Goal: Check status: Verify the current state of an ongoing process or item

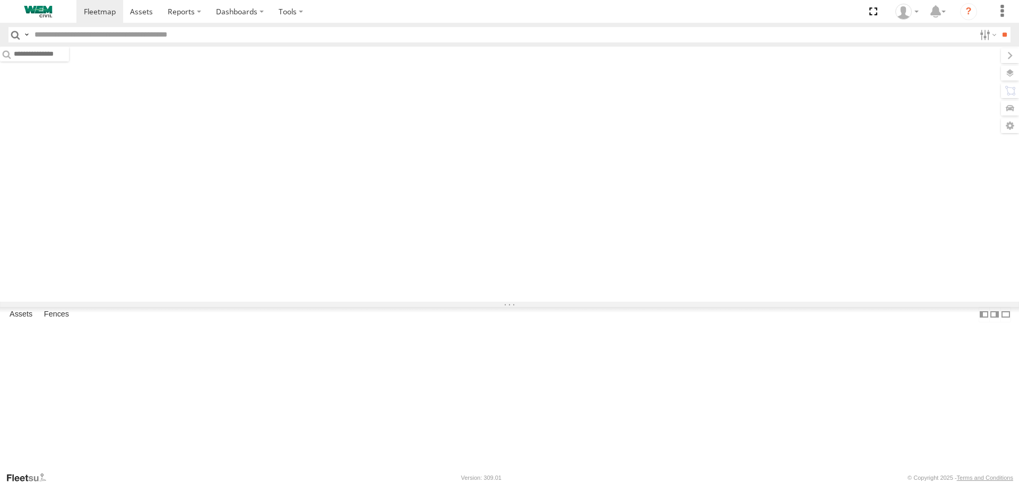
type input "******"
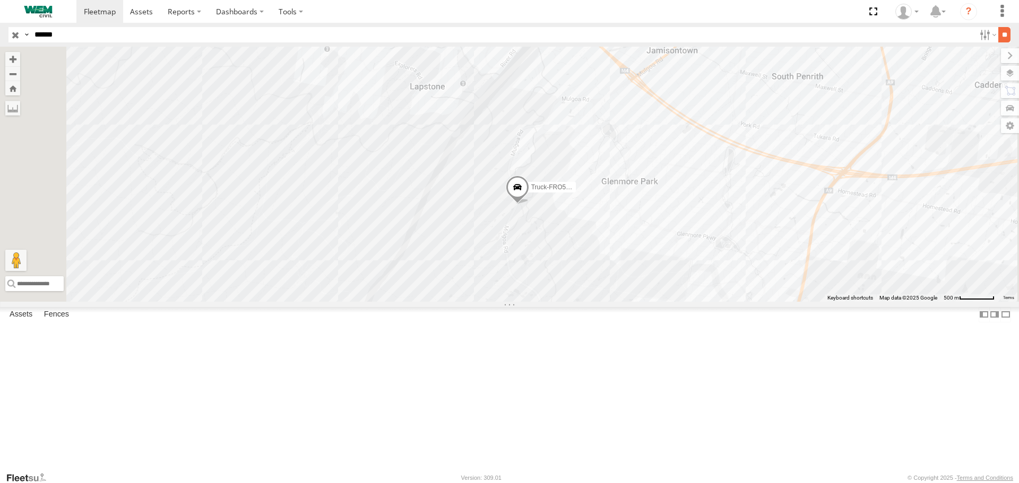
click at [998, 34] on input "**" at bounding box center [1004, 34] width 12 height 15
click at [0, 0] on span at bounding box center [0, 0] width 0 height 0
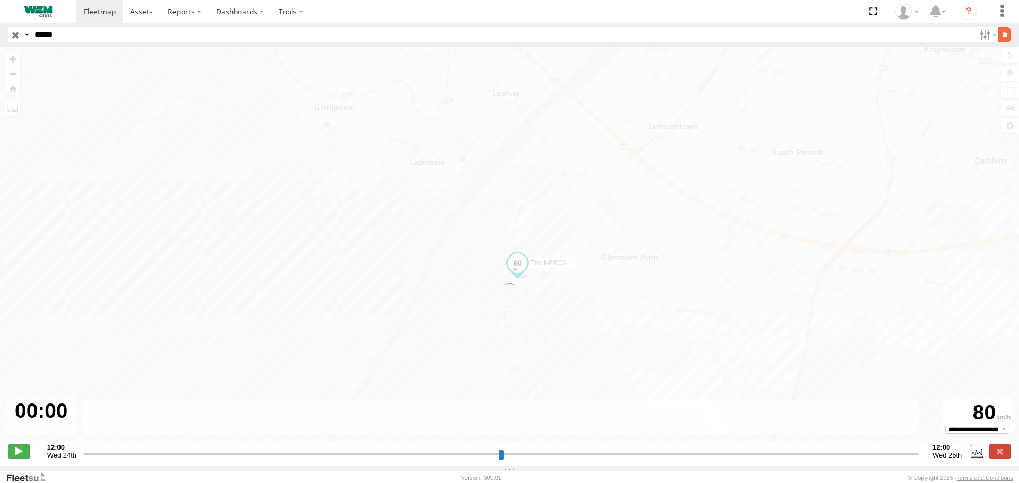
click at [1001, 33] on input "**" at bounding box center [1004, 34] width 12 height 15
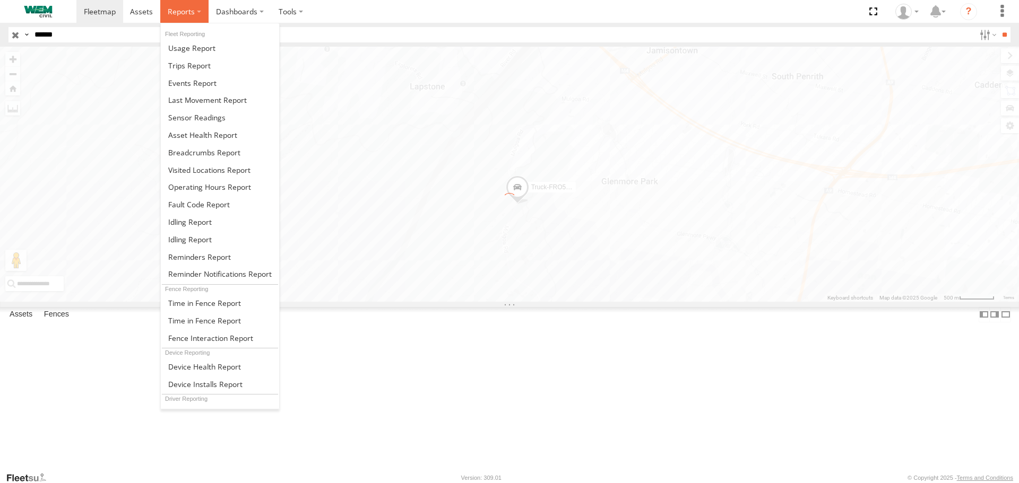
click at [168, 16] on span at bounding box center [181, 11] width 27 height 10
type input "**********"
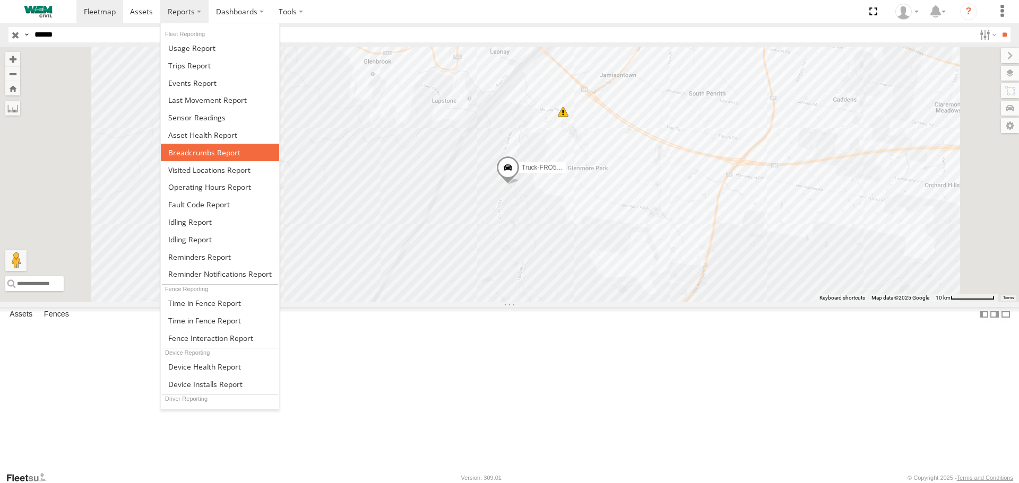
click at [197, 151] on span at bounding box center [204, 152] width 72 height 10
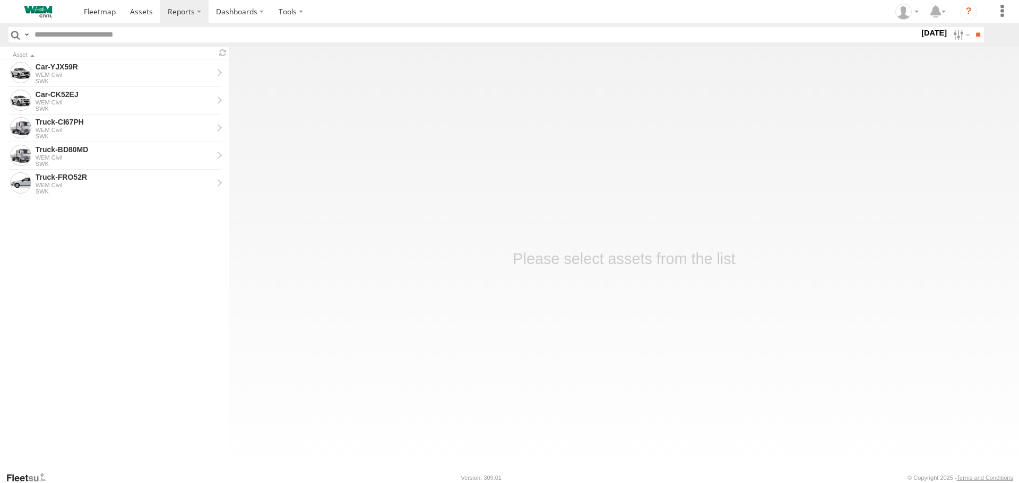
click at [929, 36] on label "1 Oct 25" at bounding box center [934, 33] width 30 height 12
click at [0, 0] on label at bounding box center [0, 0] width 0 height 0
click at [973, 38] on input "**" at bounding box center [977, 34] width 12 height 15
click at [64, 127] on div "Truck-FRO52R" at bounding box center [124, 122] width 177 height 10
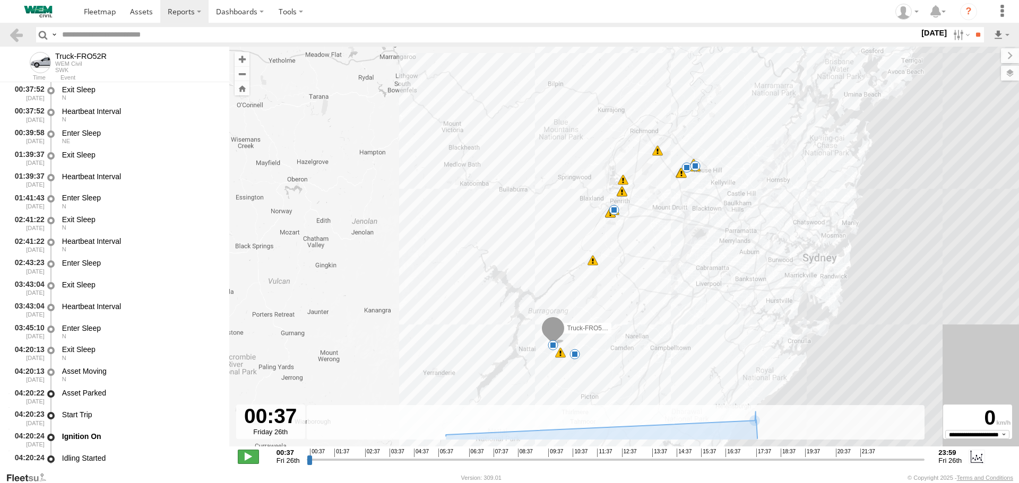
click at [250, 457] on span at bounding box center [248, 457] width 21 height 14
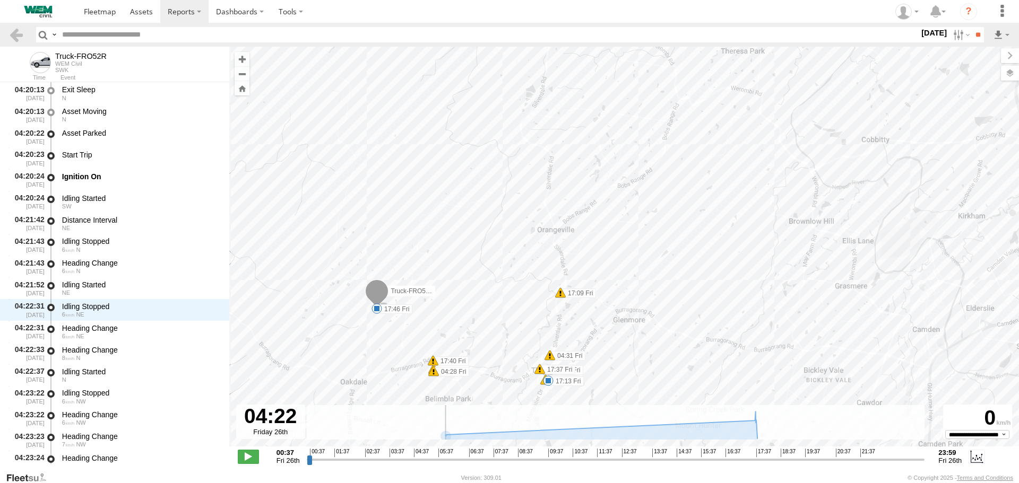
scroll to position [477, 0]
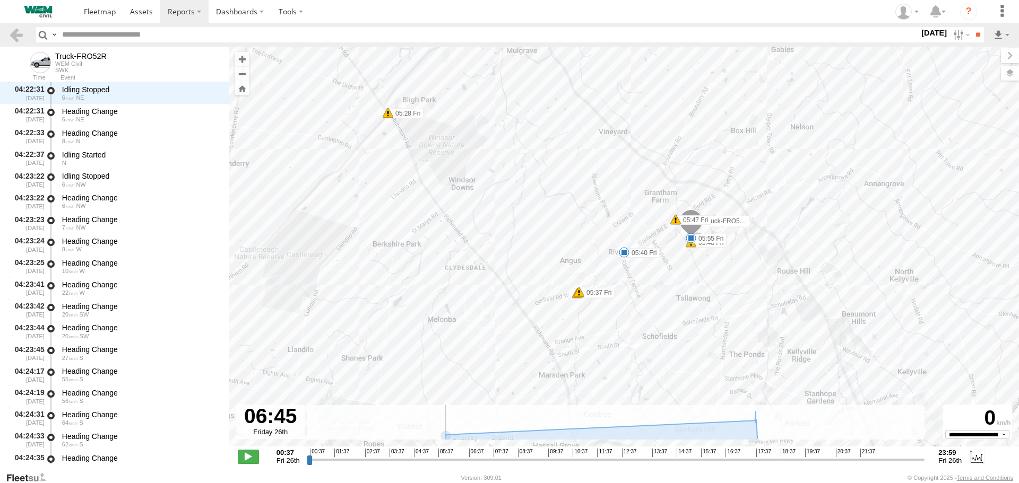
drag, startPoint x: 322, startPoint y: 463, endPoint x: 469, endPoint y: 459, distance: 147.0
click at [469, 459] on input "range" at bounding box center [616, 460] width 618 height 10
drag, startPoint x: 474, startPoint y: 457, endPoint x: 476, endPoint y: 451, distance: 6.9
click at [476, 455] on input "range" at bounding box center [616, 460] width 618 height 10
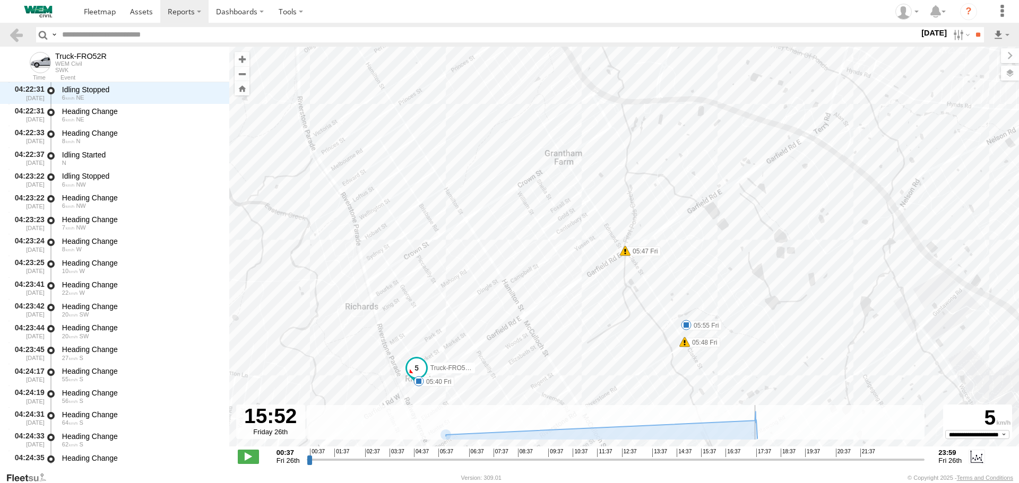
drag, startPoint x: 490, startPoint y: 460, endPoint x: 705, endPoint y: 451, distance: 215.0
click at [705, 455] on input "range" at bounding box center [616, 460] width 618 height 10
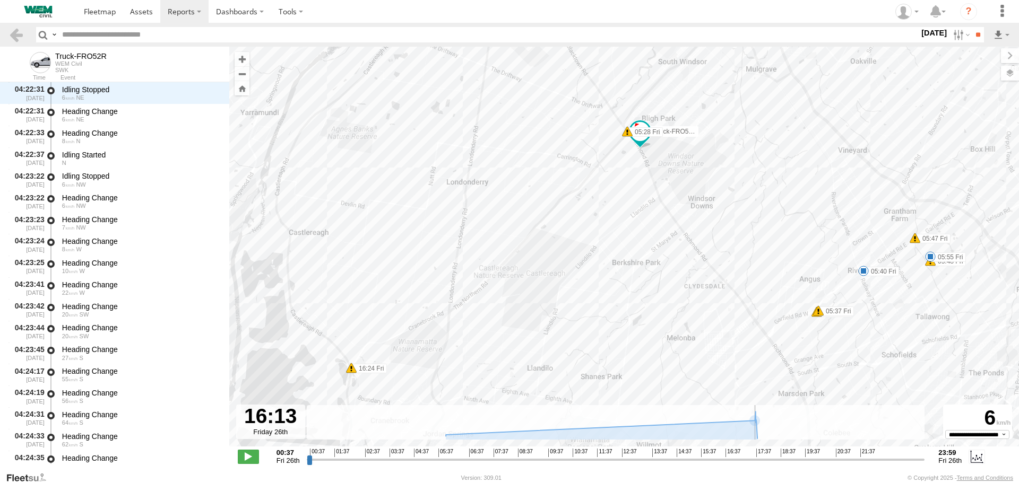
drag, startPoint x: 438, startPoint y: 318, endPoint x: 588, endPoint y: 220, distance: 178.9
click at [594, 212] on div "Truck-FRO52R 05:04 Fri 05:06 Fri 05:06 Fri 05:16 Fri 05:28 Fri 05:37 Fri 05:37 …" at bounding box center [623, 252] width 789 height 411
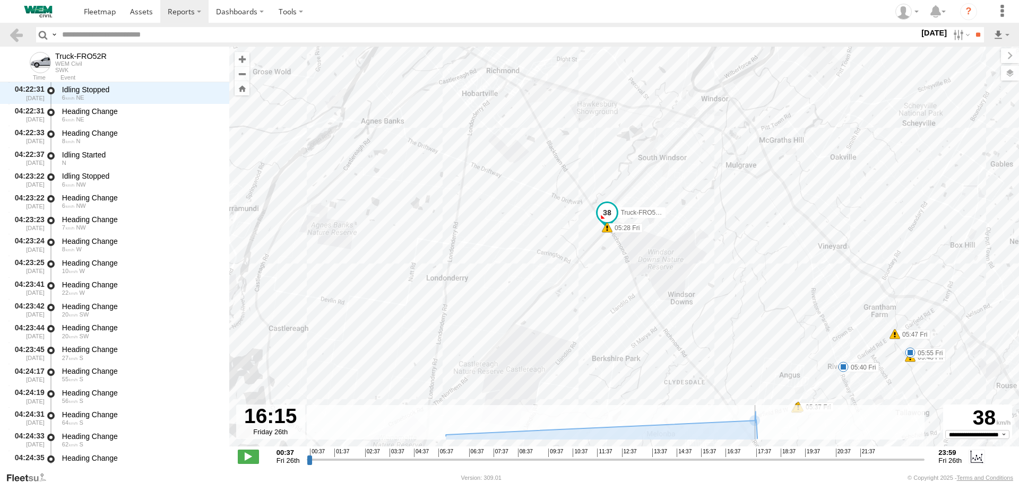
drag, startPoint x: 477, startPoint y: 309, endPoint x: 516, endPoint y: 178, distance: 136.8
click at [515, 179] on div "Truck-FRO52R 05:04 Fri 05:06 Fri 05:06 Fri 05:16 Fri 05:28 Fri 05:37 Fri 05:37 …" at bounding box center [623, 252] width 789 height 411
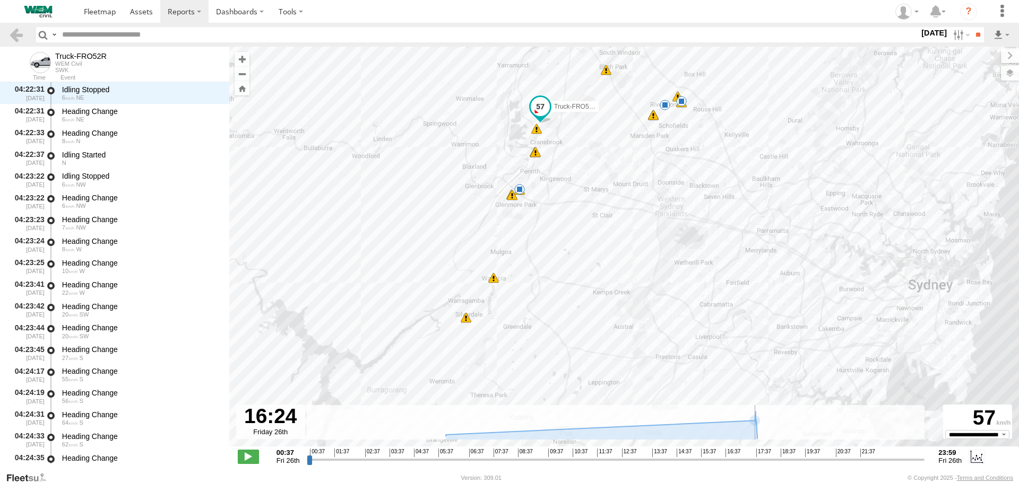
drag, startPoint x: 610, startPoint y: 368, endPoint x: 681, endPoint y: 129, distance: 248.7
click at [681, 129] on div "Truck-FRO52R 05:04 Fri 05:06 Fri 05:06 Fri 05:16 Fri 05:28 Fri 05:37 Fri 05:37 …" at bounding box center [623, 252] width 789 height 411
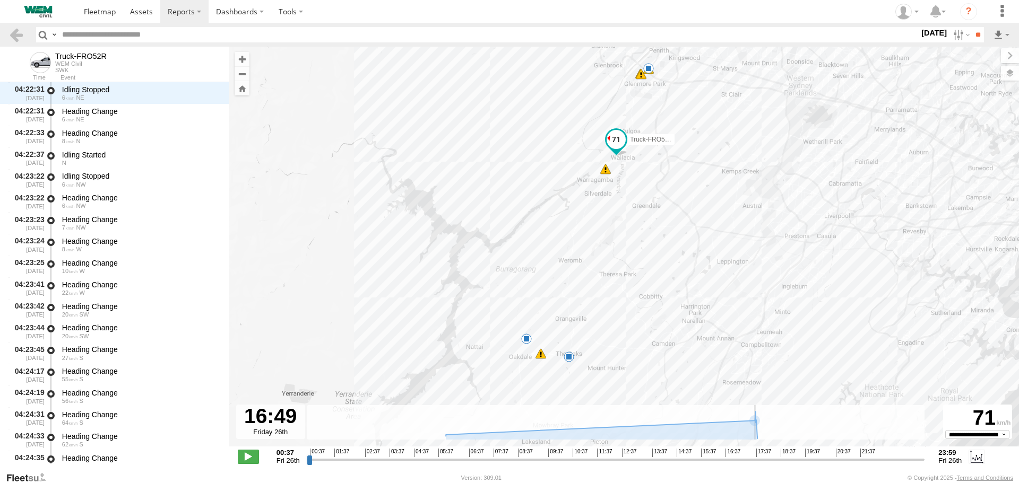
drag, startPoint x: 593, startPoint y: 342, endPoint x: 724, endPoint y: 220, distance: 178.3
click at [724, 220] on div "Truck-FRO52R 05:04 Fri 05:06 Fri 05:06 Fri 05:16 Fri 05:28 Fri 05:37 Fri 05:37 …" at bounding box center [623, 252] width 789 height 411
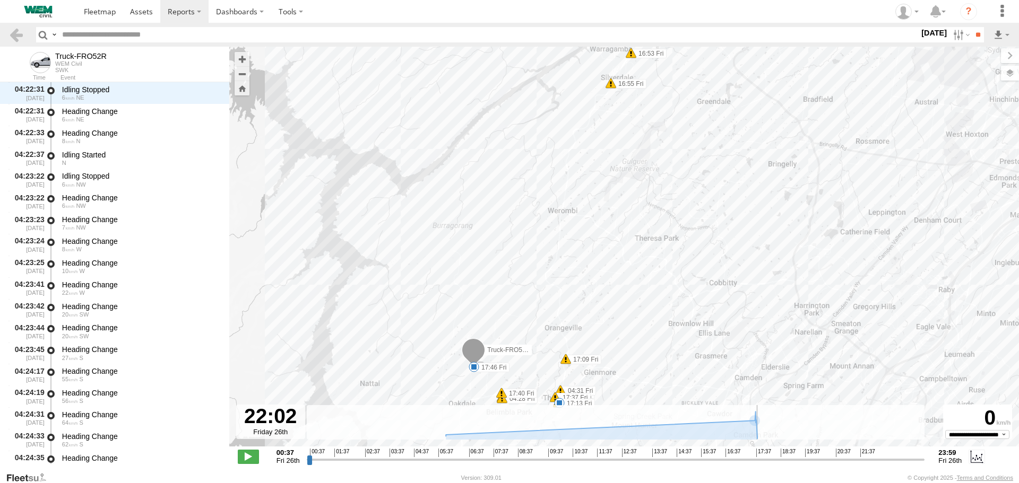
click at [926, 38] on label "26 Sep 25" at bounding box center [934, 33] width 30 height 12
click at [0, 0] on label at bounding box center [0, 0] width 0 height 0
click at [976, 33] on input "**" at bounding box center [977, 34] width 12 height 15
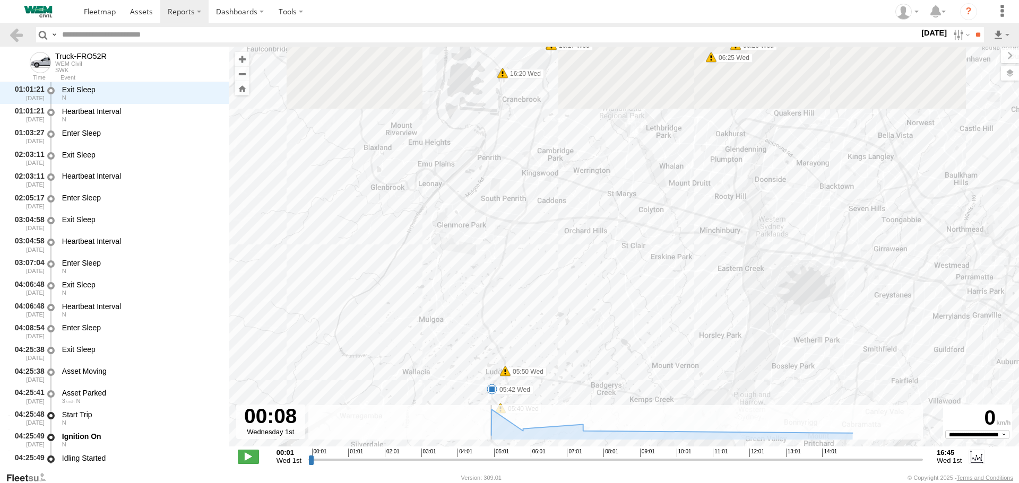
drag, startPoint x: 577, startPoint y: 153, endPoint x: 546, endPoint y: 291, distance: 141.8
click at [546, 295] on div "Truck-FRO52R 04:52 Wed 05:42 Wed 04:29 Wed 04:31 Wed 04:33 Wed 04:33 Wed 05:40 …" at bounding box center [623, 252] width 789 height 411
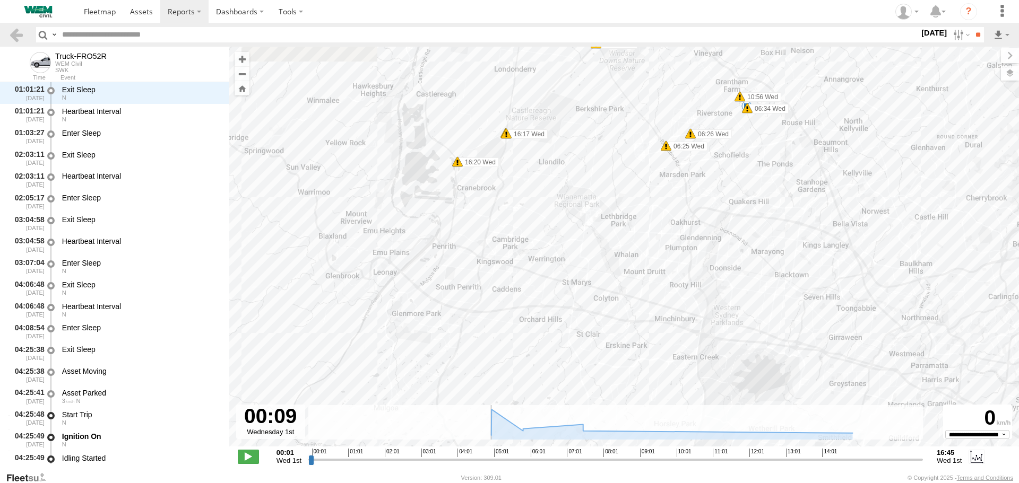
drag, startPoint x: 624, startPoint y: 150, endPoint x: 596, endPoint y: 195, distance: 52.9
click at [595, 197] on div "Truck-FRO52R 04:52 Wed 05:42 Wed 04:29 Wed 04:31 Wed 04:33 Wed 04:33 Wed 05:40 …" at bounding box center [623, 252] width 789 height 411
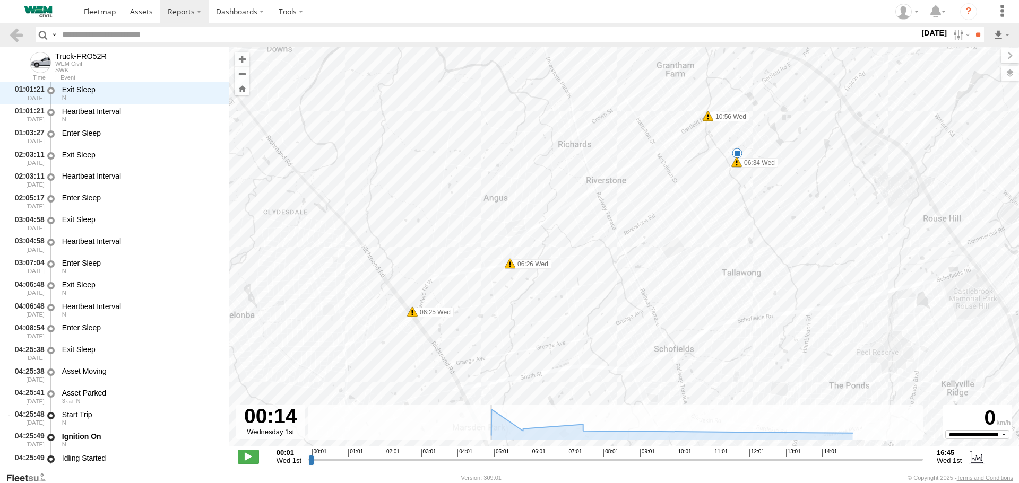
drag, startPoint x: 696, startPoint y: 133, endPoint x: 703, endPoint y: 259, distance: 126.5
click at [703, 259] on div "Truck-FRO52R 04:52 Wed 05:42 Wed 04:29 Wed 04:31 Wed 04:33 Wed 04:33 Wed 05:40 …" at bounding box center [623, 252] width 789 height 411
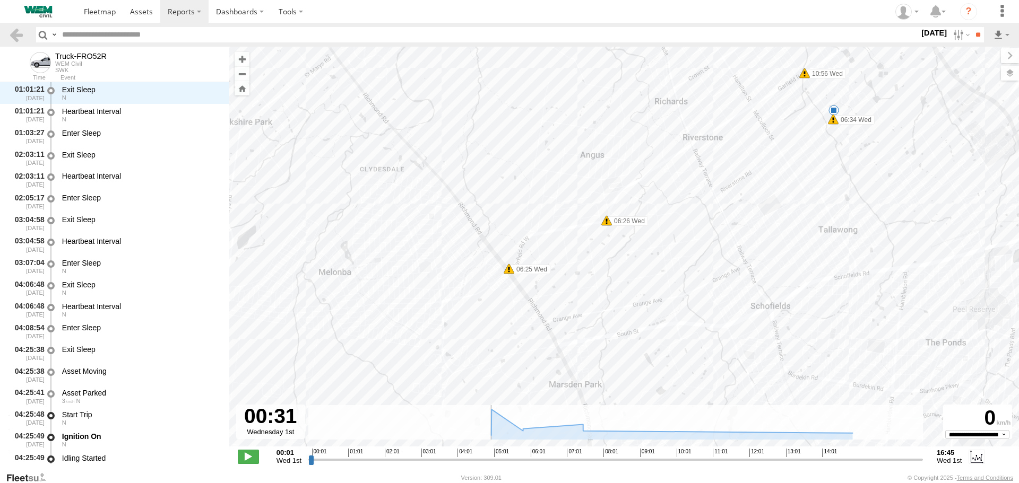
drag, startPoint x: 655, startPoint y: 206, endPoint x: 754, endPoint y: 168, distance: 106.5
click at [753, 167] on div "Truck-FRO52R 04:52 Wed 05:42 Wed 04:29 Wed 04:31 Wed 04:33 Wed 04:33 Wed 05:40 …" at bounding box center [623, 252] width 789 height 411
click at [842, 432] on icon at bounding box center [672, 423] width 372 height 26
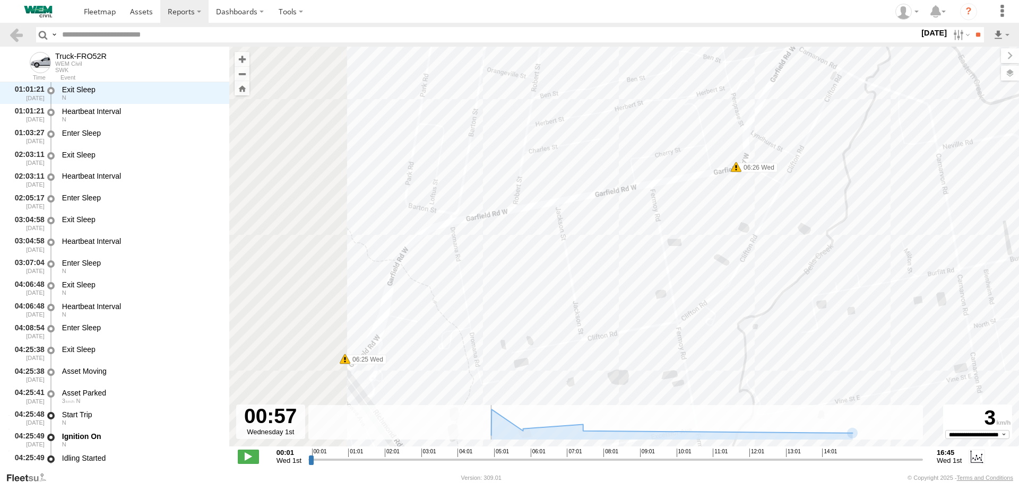
drag, startPoint x: 575, startPoint y: 315, endPoint x: 831, endPoint y: 180, distance: 289.5
click at [831, 180] on div "Truck-FRO52R 04:52 Wed 05:42 Wed 04:29 Wed 04:31 Wed 04:33 Wed 04:33 Wed 05:40 …" at bounding box center [623, 252] width 789 height 411
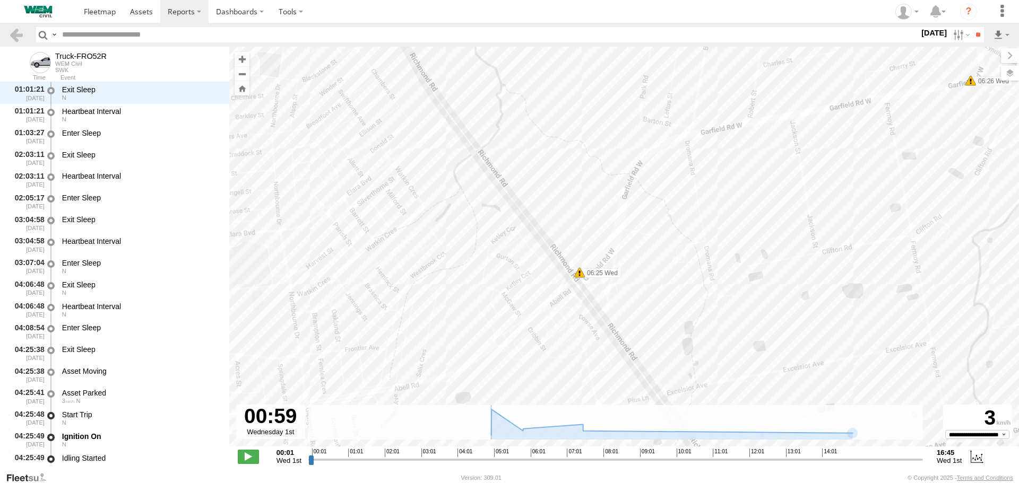
drag, startPoint x: 570, startPoint y: 275, endPoint x: 601, endPoint y: 299, distance: 38.9
click at [601, 299] on div "Truck-FRO52R 04:52 Wed 05:42 Wed 04:29 Wed 04:31 Wed 04:33 Wed 04:33 Wed 05:40 …" at bounding box center [623, 252] width 789 height 411
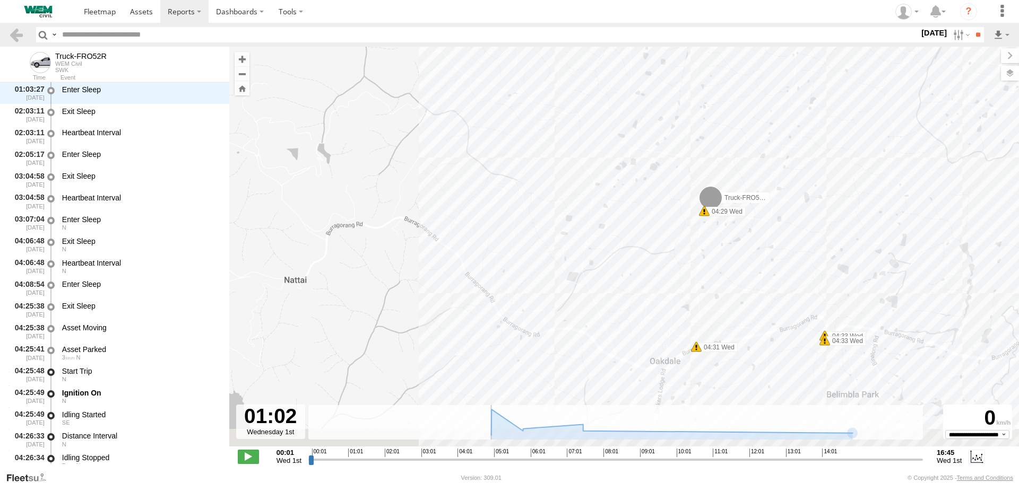
drag, startPoint x: 375, startPoint y: 197, endPoint x: 452, endPoint y: 109, distance: 116.5
click at [452, 109] on div "Truck-FRO52R 04:52 Wed 05:42 Wed 04:29 Wed 04:31 Wed 04:33 Wed 04:33 Wed 05:40 …" at bounding box center [623, 252] width 789 height 411
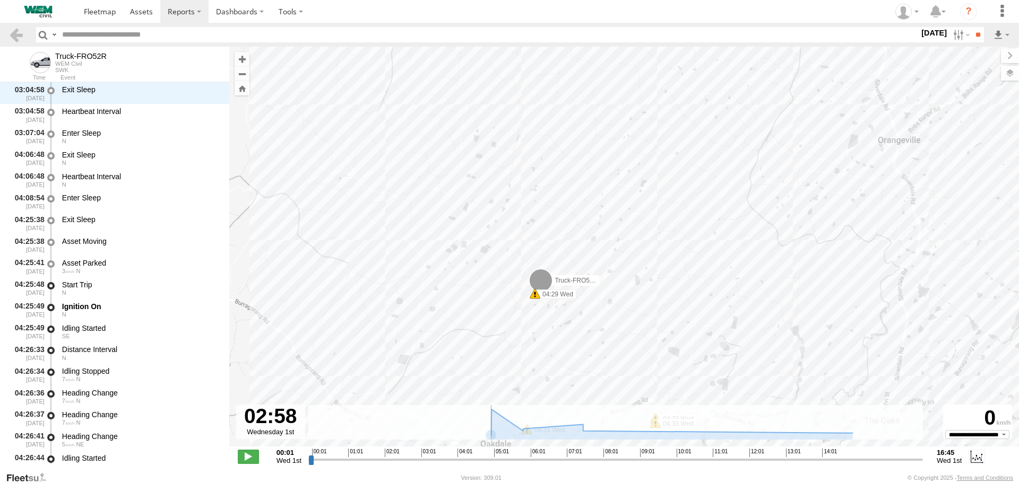
scroll to position [1803, 0]
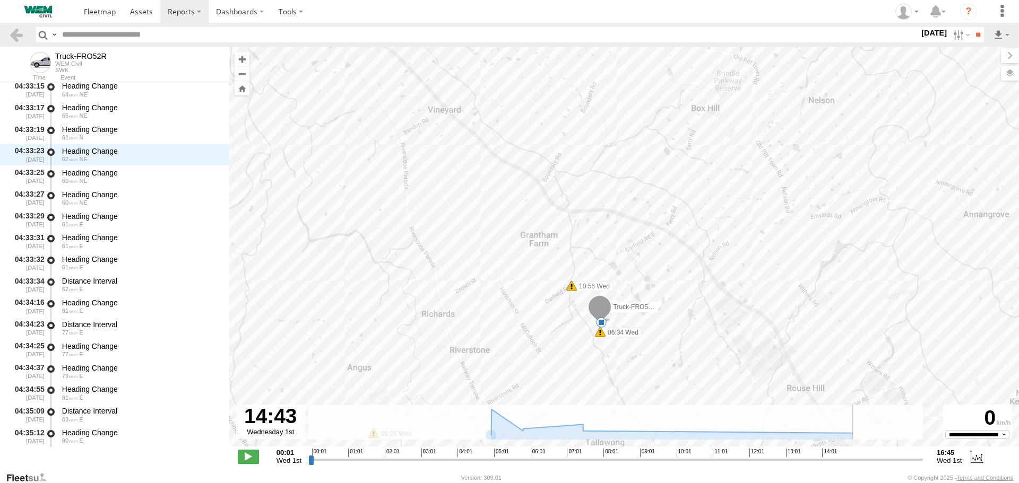
drag, startPoint x: 398, startPoint y: 461, endPoint x: 845, endPoint y: 459, distance: 446.7
click at [845, 459] on input "range" at bounding box center [615, 460] width 614 height 10
click at [230, 12] on label "Dashboards" at bounding box center [239, 11] width 63 height 23
click at [231, 30] on span at bounding box center [242, 32] width 53 height 10
type input "**********"
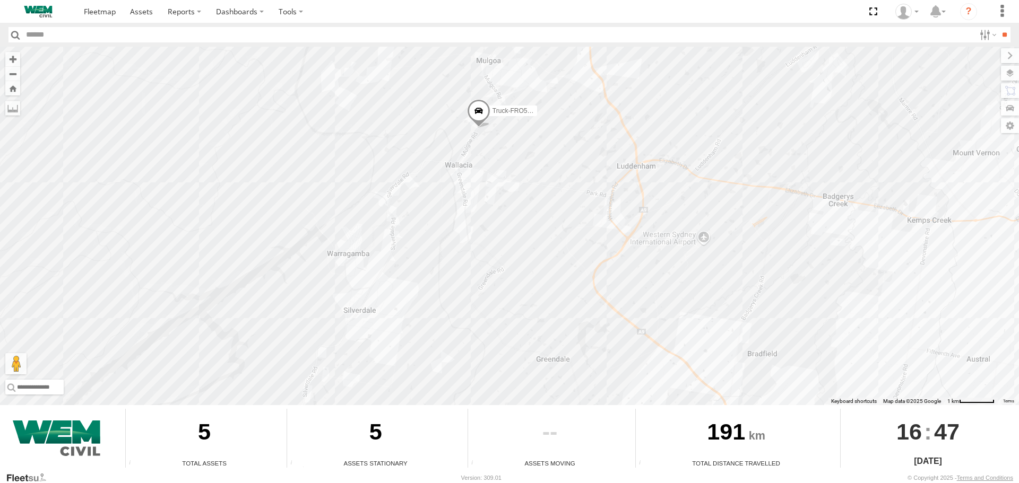
drag, startPoint x: 455, startPoint y: 164, endPoint x: 467, endPoint y: 291, distance: 127.4
click at [467, 291] on div "Car-YJX59R Truck-FRO52R" at bounding box center [509, 226] width 1019 height 359
drag, startPoint x: 458, startPoint y: 169, endPoint x: 462, endPoint y: 195, distance: 26.8
click at [462, 195] on div "Car-YJX59R Truck-FRO52R" at bounding box center [509, 226] width 1019 height 359
drag, startPoint x: 511, startPoint y: 294, endPoint x: 515, endPoint y: 181, distance: 113.6
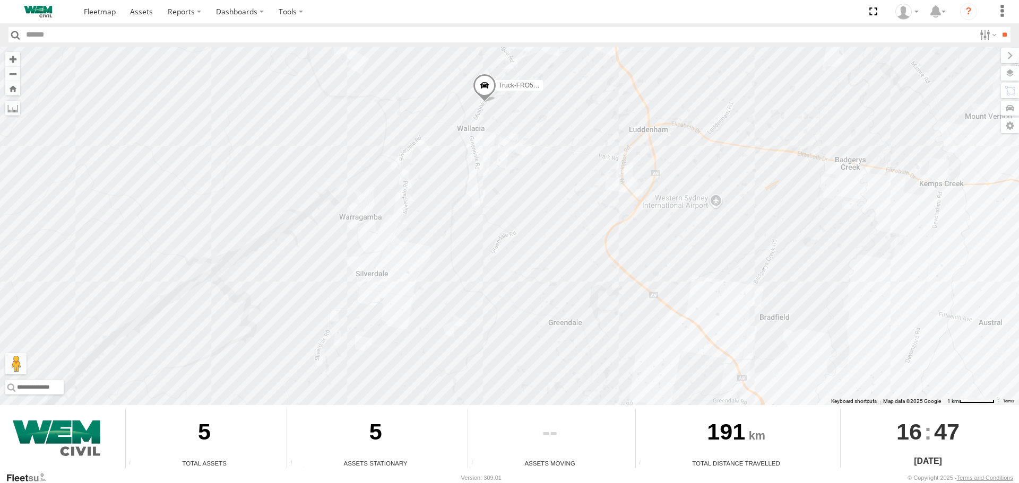
click at [515, 181] on div "Car-YJX59R Truck-FRO52R" at bounding box center [509, 226] width 1019 height 359
drag, startPoint x: 417, startPoint y: 280, endPoint x: 455, endPoint y: 215, distance: 74.4
click at [456, 216] on div "Car-YJX59R Truck-FRO52R" at bounding box center [509, 226] width 1019 height 359
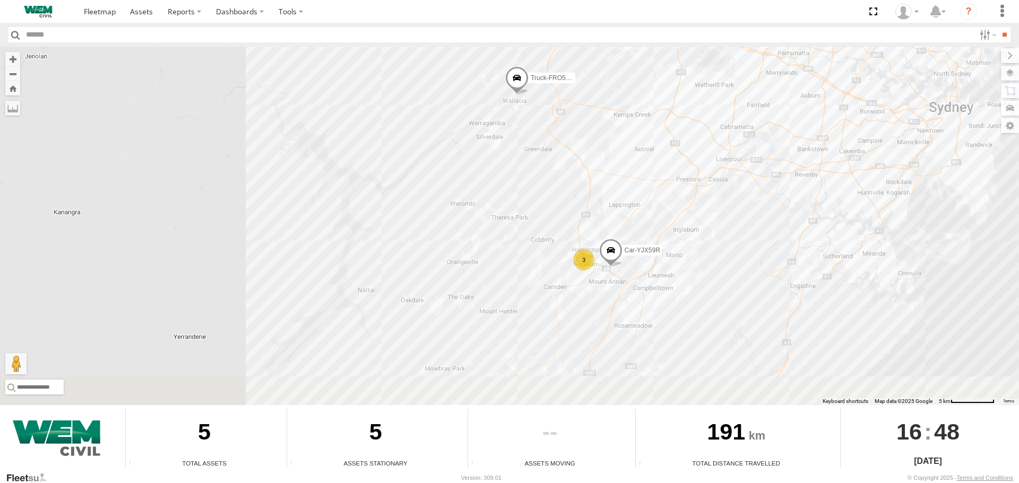
drag, startPoint x: 593, startPoint y: 271, endPoint x: 551, endPoint y: 187, distance: 94.2
click at [551, 189] on div "Car-YJX59R Truck-FRO52R 3" at bounding box center [509, 226] width 1019 height 359
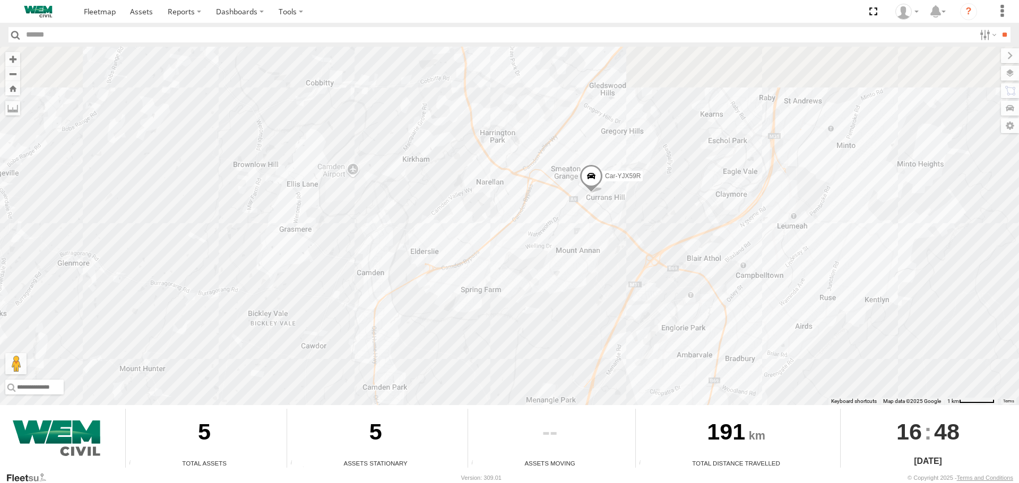
drag, startPoint x: 539, startPoint y: 194, endPoint x: 567, endPoint y: 279, distance: 89.3
click at [558, 286] on div "Car-YJX59R Truck-FRO52R" at bounding box center [509, 226] width 1019 height 359
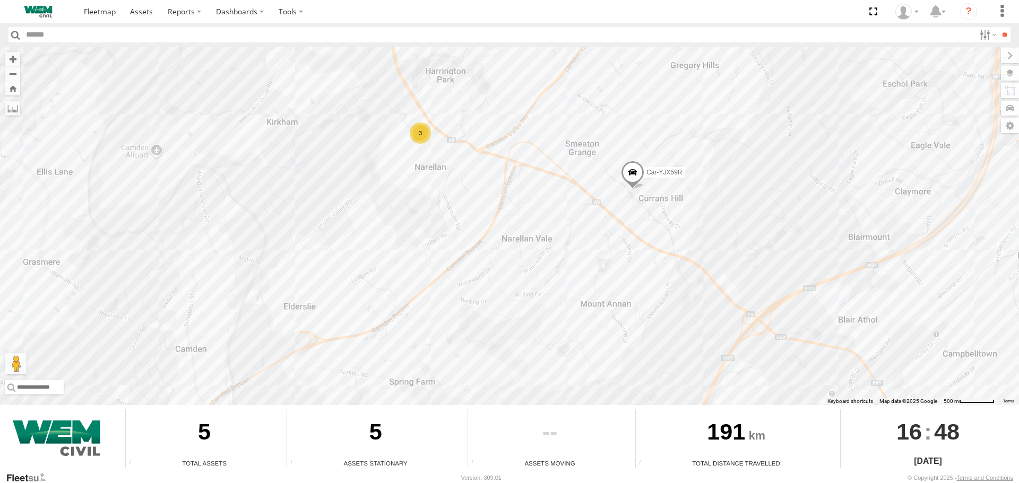
drag, startPoint x: 568, startPoint y: 202, endPoint x: 608, endPoint y: 251, distance: 63.7
click at [607, 251] on div "Car-YJX59R Truck-FRO52R 3" at bounding box center [509, 226] width 1019 height 359
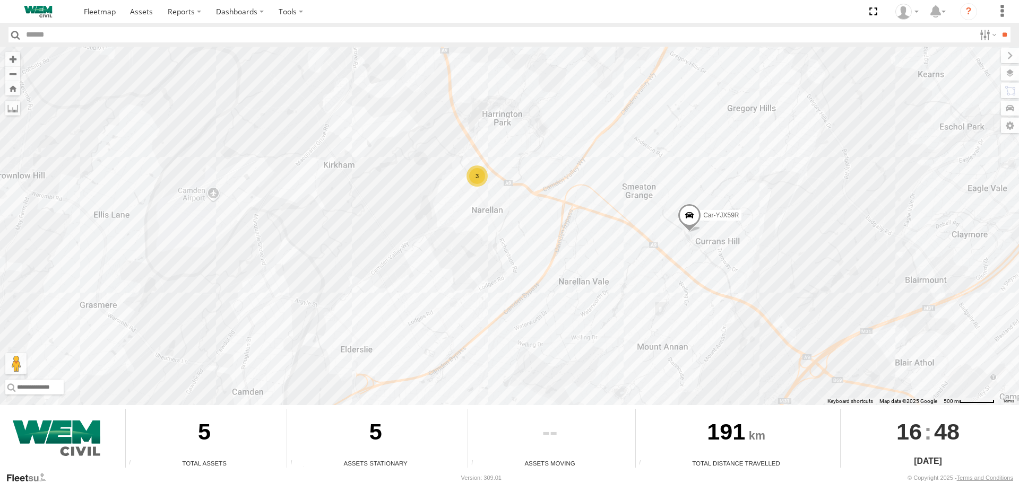
click at [681, 214] on span at bounding box center [688, 218] width 23 height 29
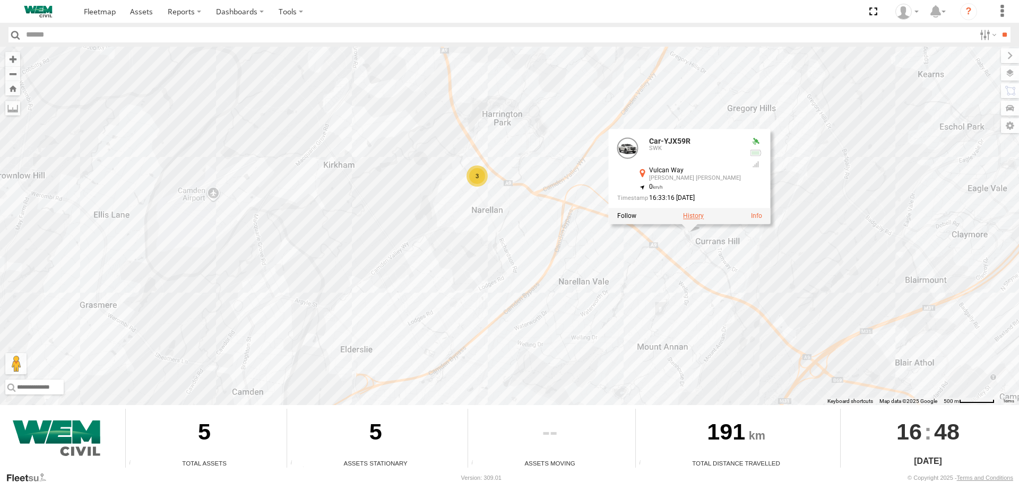
click at [693, 217] on label at bounding box center [693, 216] width 21 height 7
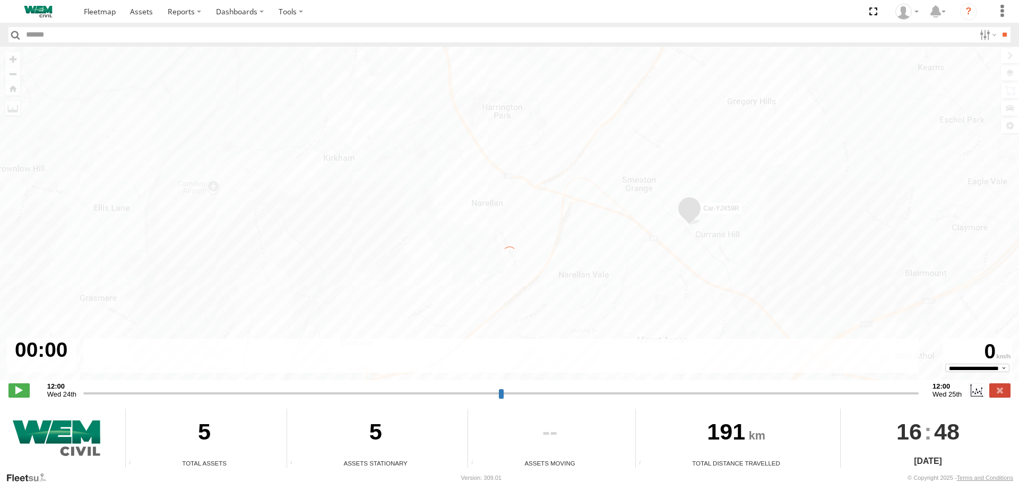
type input "**********"
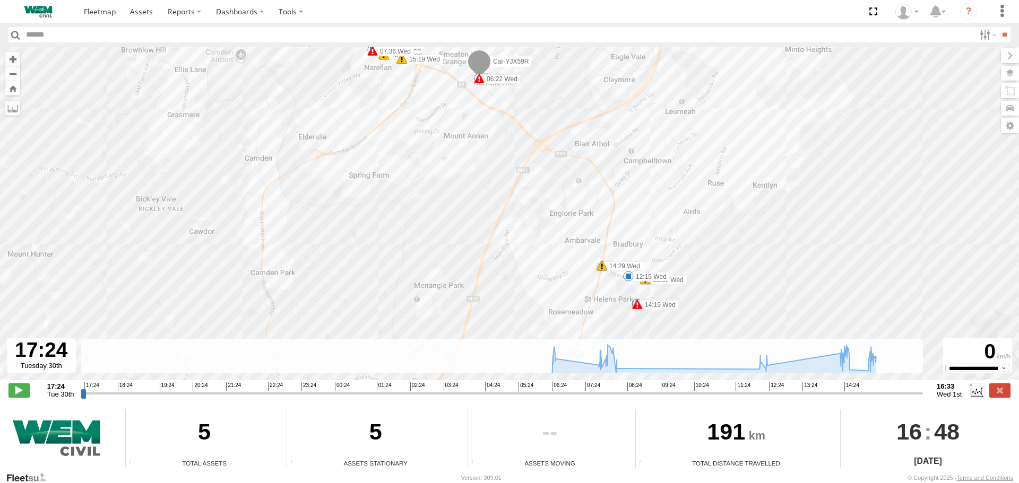
drag, startPoint x: 736, startPoint y: 246, endPoint x: 736, endPoint y: 190, distance: 55.2
click at [736, 190] on div "Car-YJX59R 06:22 Wed 06:28 Wed 06:30 Wed 07:23 Wed 07:36 Wed 08:06 Wed 08:15 We…" at bounding box center [509, 219] width 1019 height 345
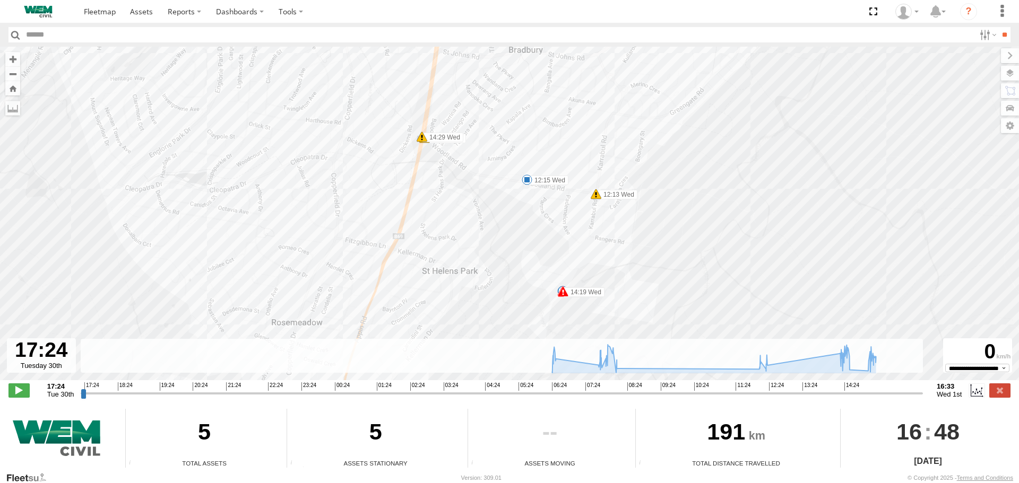
drag, startPoint x: 675, startPoint y: 270, endPoint x: 675, endPoint y: 136, distance: 133.7
click at [675, 136] on div "Car-YJX59R 06:22 Wed 06:28 Wed 06:30 Wed 07:23 Wed 07:36 Wed 08:06 Wed 08:15 We…" at bounding box center [509, 219] width 1019 height 345
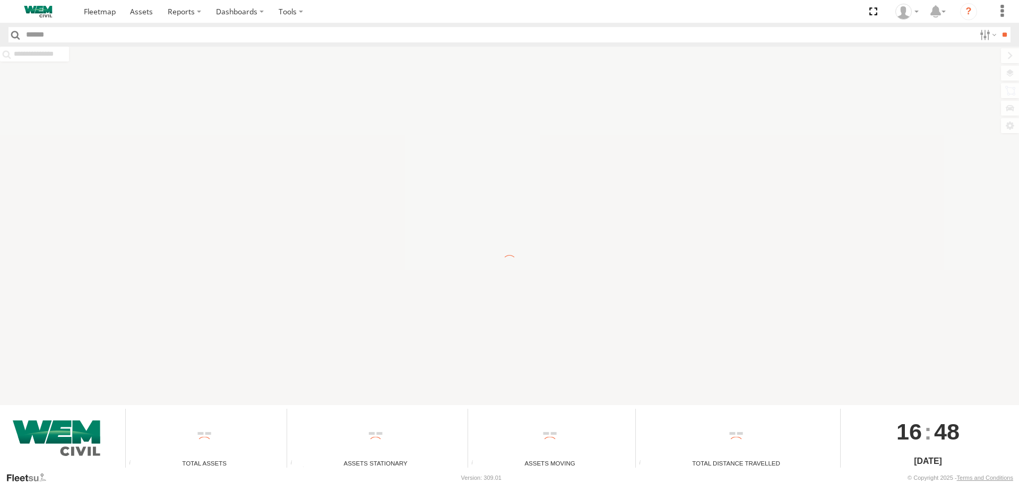
click at [479, 204] on div "To navigate the map with touch gestures double-tap and hold your finger on the …" at bounding box center [509, 226] width 1019 height 359
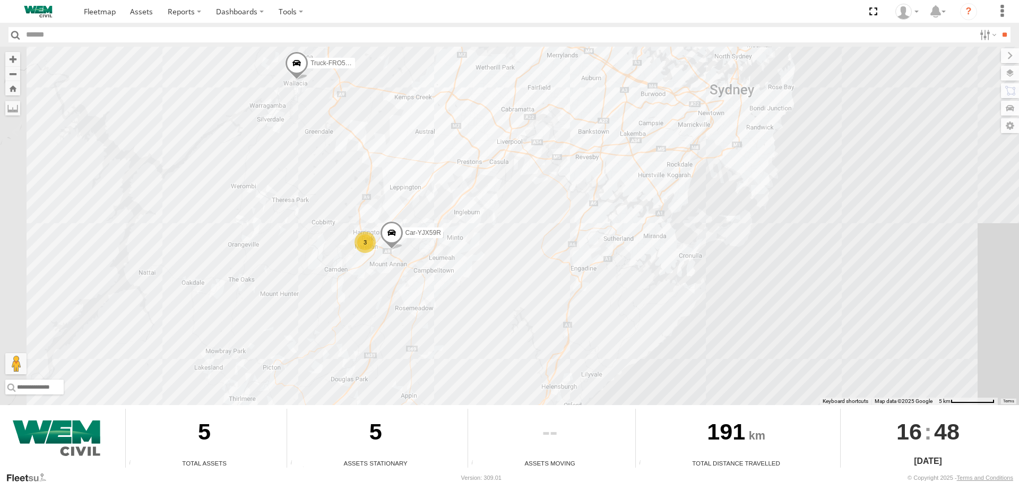
drag, startPoint x: 519, startPoint y: 222, endPoint x: 567, endPoint y: 161, distance: 77.4
click at [567, 162] on div "Truck-FRO52R 3 Car-YJX59R" at bounding box center [509, 226] width 1019 height 359
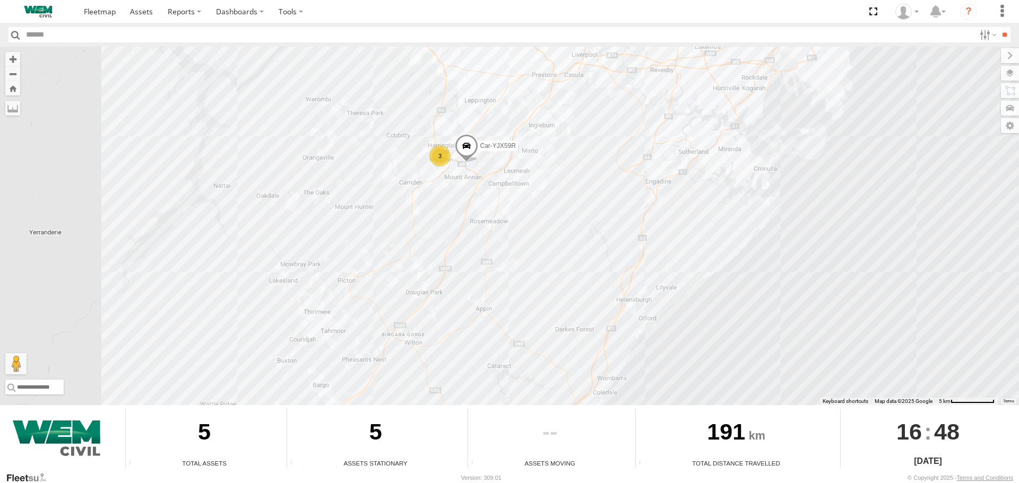
click at [471, 144] on span at bounding box center [466, 148] width 23 height 29
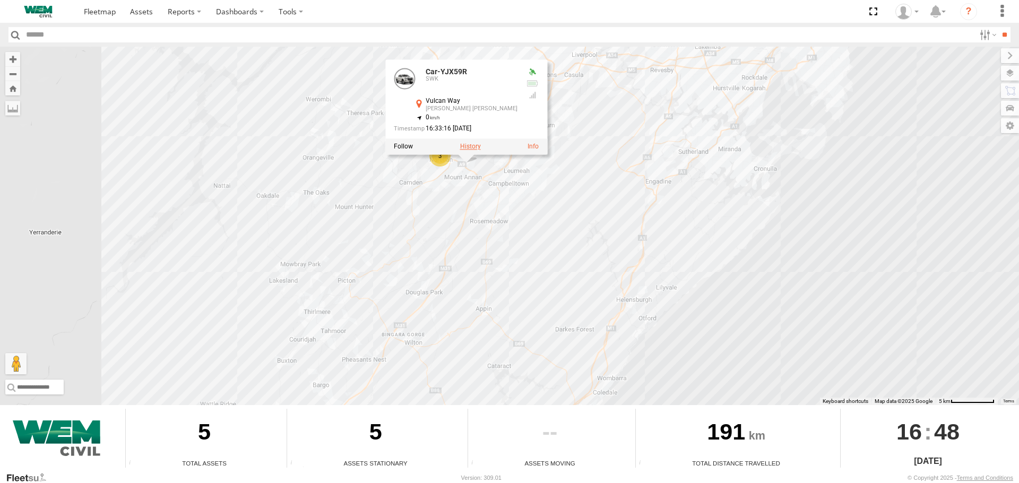
click at [477, 146] on label at bounding box center [470, 146] width 21 height 7
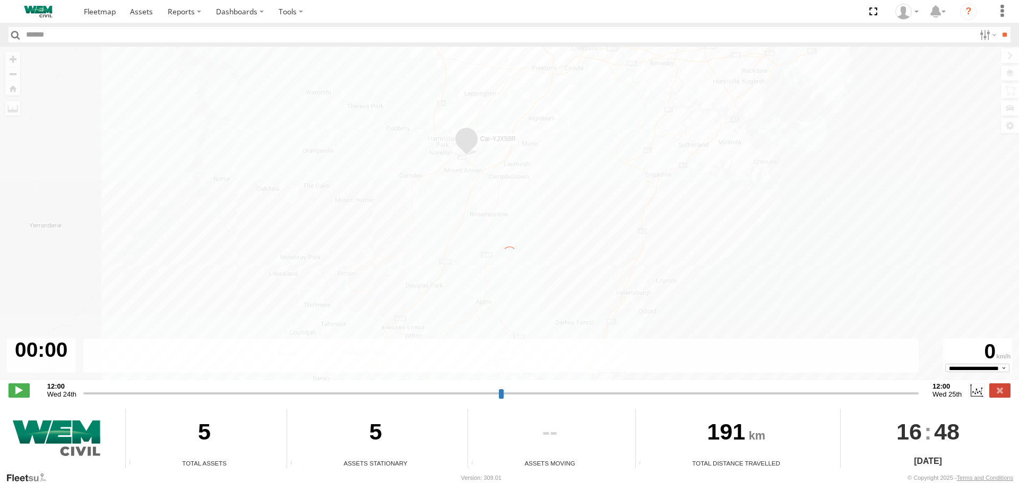
type input "**********"
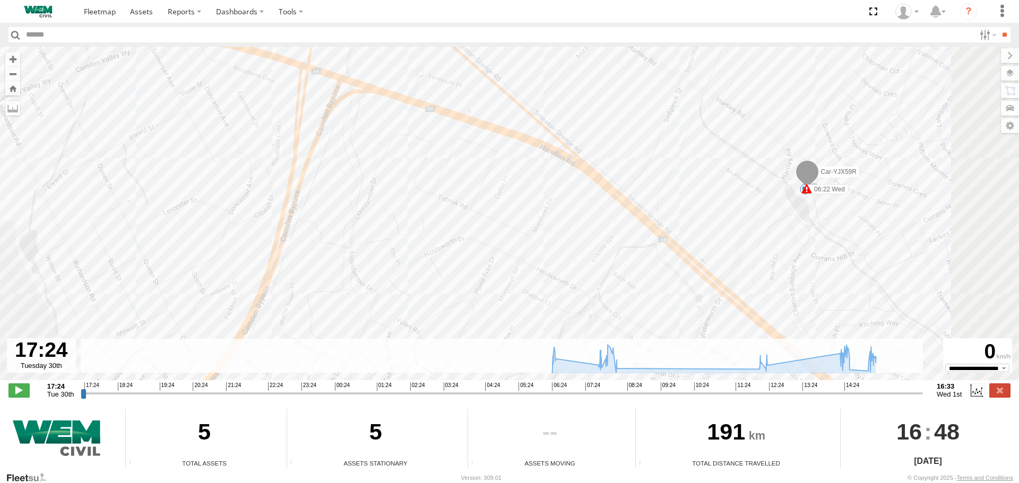
drag, startPoint x: 392, startPoint y: 124, endPoint x: 194, endPoint y: 97, distance: 200.3
click at [194, 97] on div "Car-YJX59R 06:22 Wed 06:30 Wed 07:23 Wed 07:36 Wed 08:06 Wed 08:15 Wed 10:52 We…" at bounding box center [509, 219] width 1019 height 345
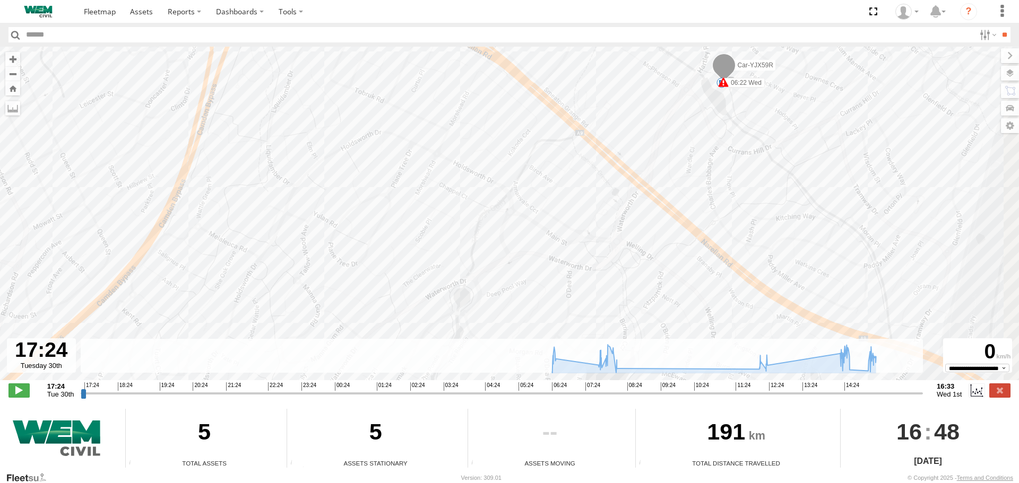
drag, startPoint x: 812, startPoint y: 240, endPoint x: 768, endPoint y: 173, distance: 80.3
click at [768, 173] on div "Car-YJX59R 06:22 Wed 06:30 Wed 07:23 Wed 07:36 Wed 08:06 Wed 08:15 Wed 10:52 We…" at bounding box center [509, 219] width 1019 height 345
